Goal: Task Accomplishment & Management: Complete application form

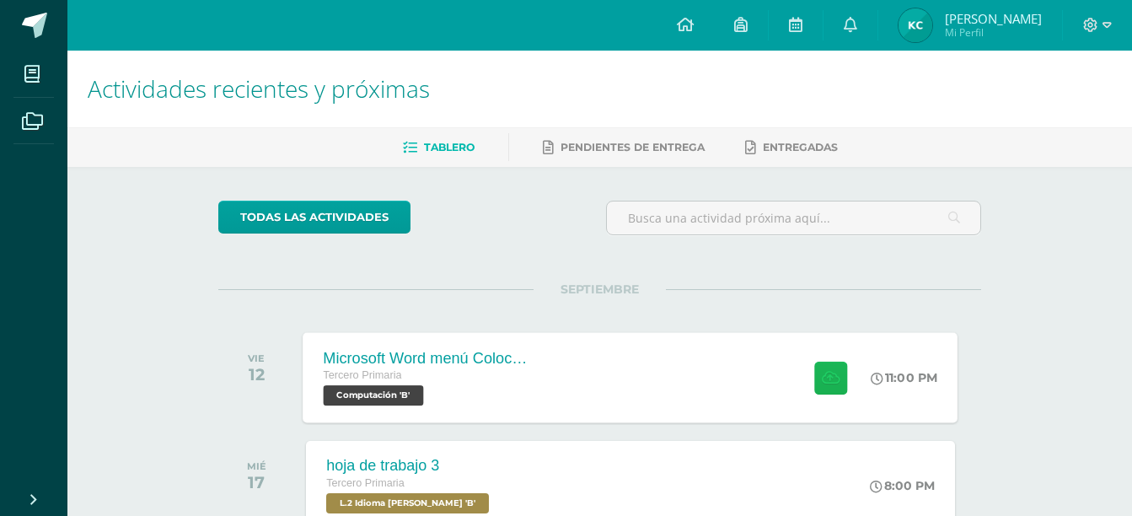
click at [821, 386] on button at bounding box center [830, 377] width 33 height 33
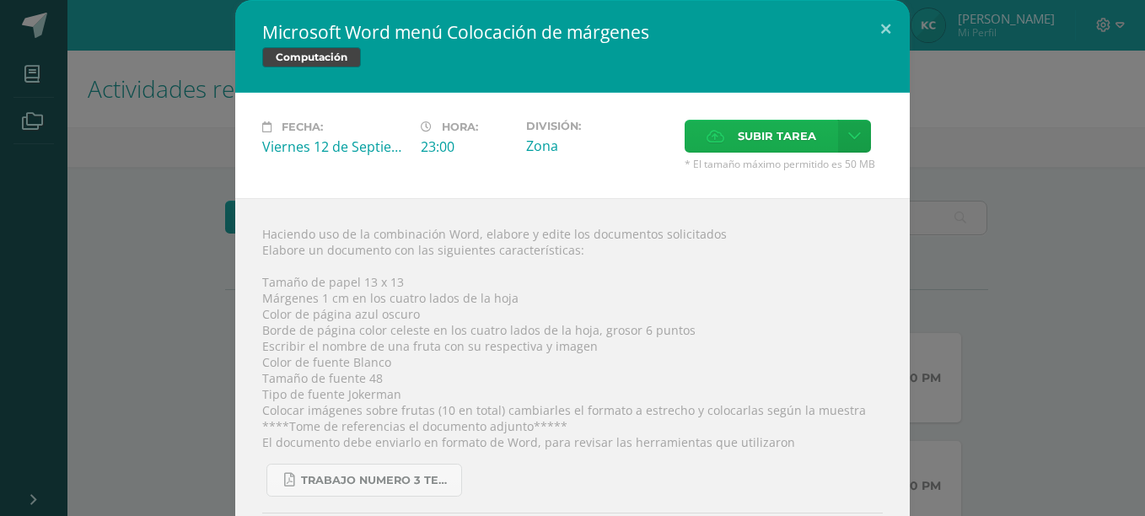
click at [786, 144] on span "Subir tarea" at bounding box center [777, 136] width 78 height 31
click at [0, 0] on input "Subir tarea" at bounding box center [0, 0] width 0 height 0
click at [739, 137] on span "Subir tarea" at bounding box center [777, 136] width 78 height 31
click at [0, 0] on input "Subir tarea" at bounding box center [0, 0] width 0 height 0
click at [776, 137] on span "Subir tarea" at bounding box center [777, 136] width 78 height 31
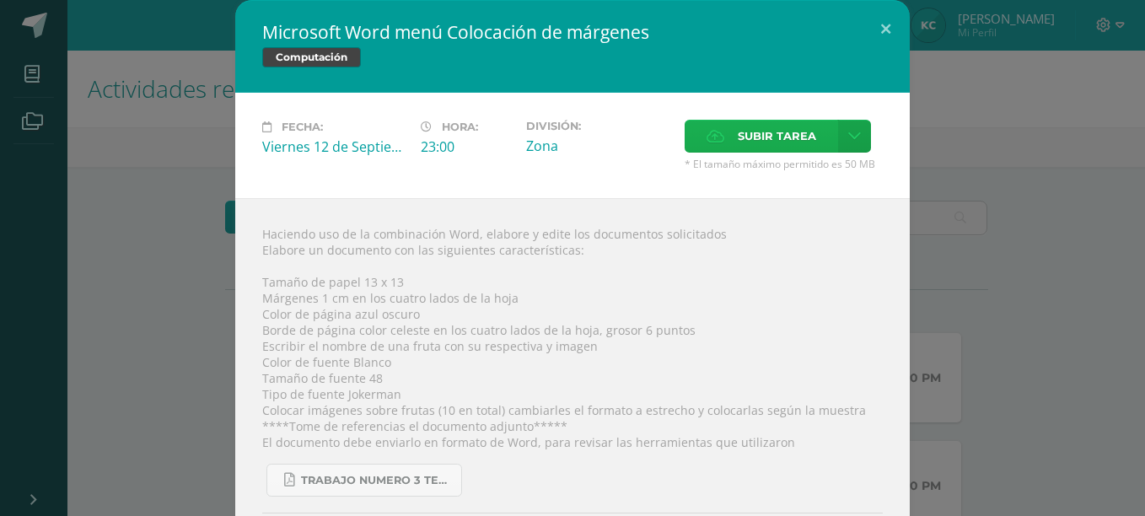
click at [0, 0] on input "Subir tarea" at bounding box center [0, 0] width 0 height 0
click at [707, 136] on icon at bounding box center [715, 136] width 18 height 11
click at [0, 0] on input "Subir tarea" at bounding box center [0, 0] width 0 height 0
click at [555, 285] on div "Haciendo uso de la combinación Word, elabore y edite los documentos solicitados…" at bounding box center [572, 412] width 674 height 428
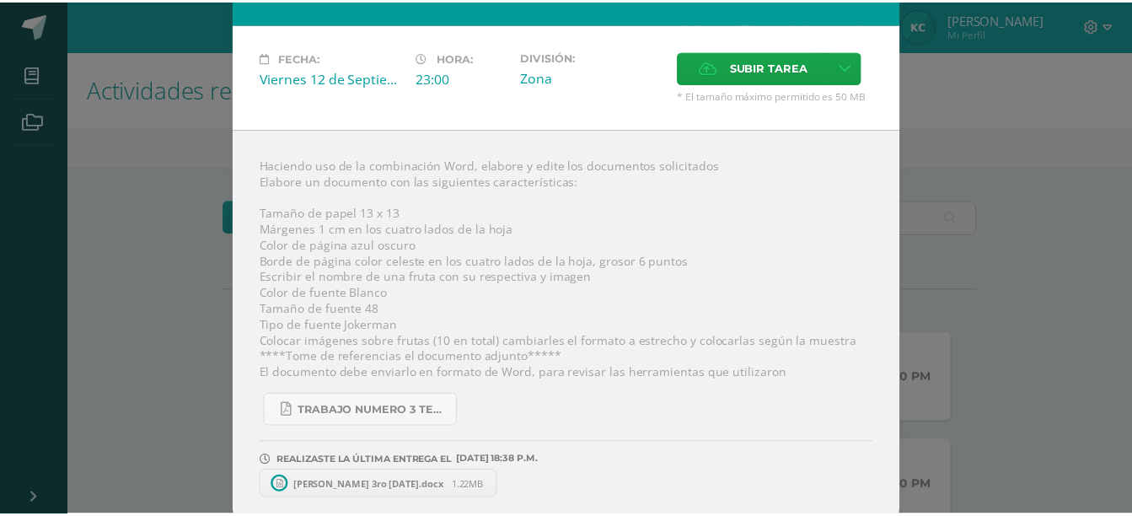
scroll to position [81, 0]
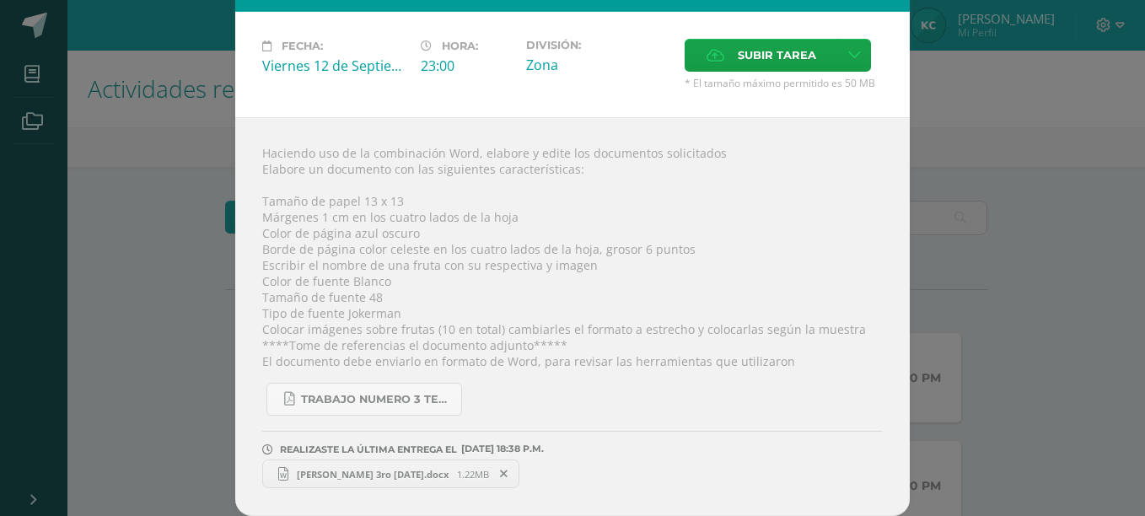
click at [432, 478] on span "kenneth cifuentes 3ro 12-09-2025.docx" at bounding box center [372, 474] width 169 height 13
click at [384, 470] on span "kenneth cifuentes 3ro 12-09-2025.docx" at bounding box center [372, 474] width 169 height 13
click at [941, 85] on div "Microsoft Word menú Colocación de márgenes Computación Fecha: Viernes 12 de Sep…" at bounding box center [572, 217] width 1131 height 597
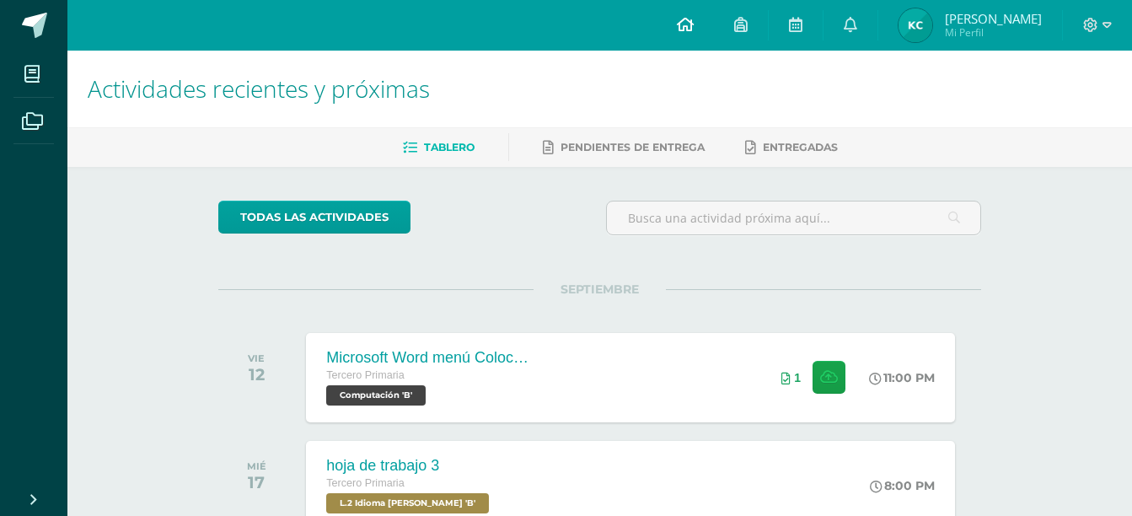
click at [700, 28] on link at bounding box center [685, 25] width 57 height 51
click at [852, 19] on icon at bounding box center [850, 24] width 13 height 15
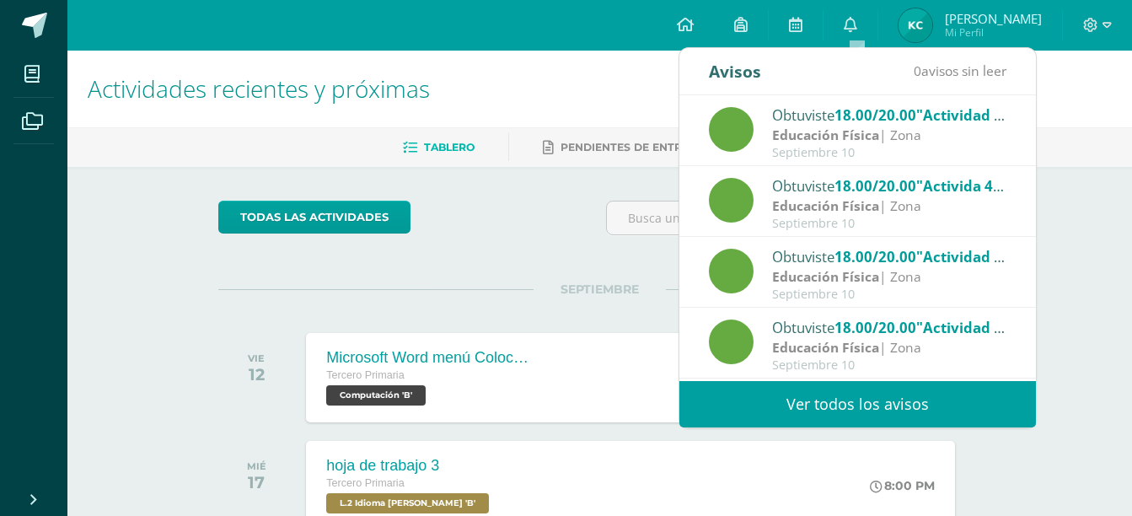
click at [568, 221] on div "todas las Actividades" at bounding box center [600, 225] width 776 height 48
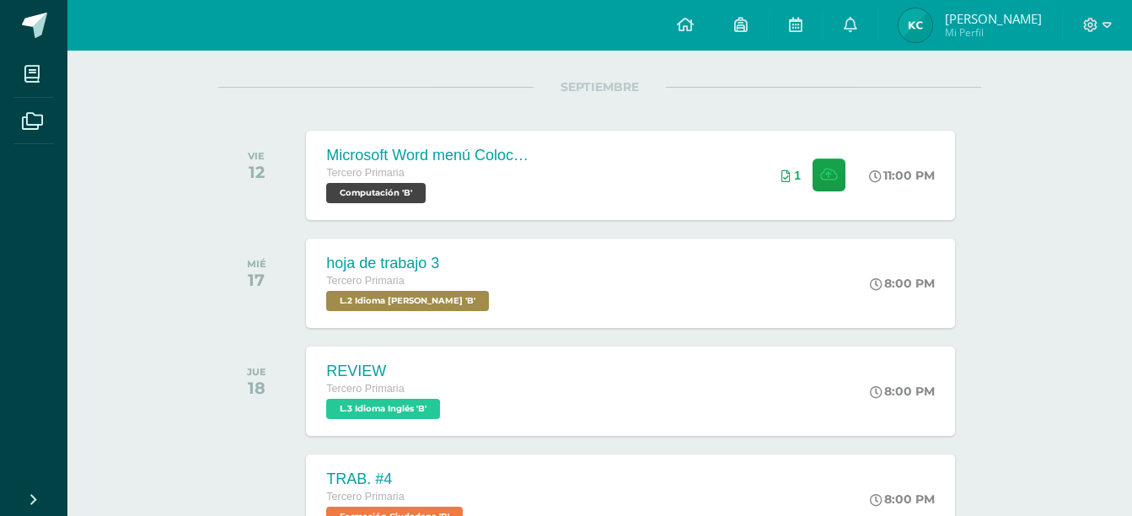
scroll to position [236, 0]
